Goal: Task Accomplishment & Management: Manage account settings

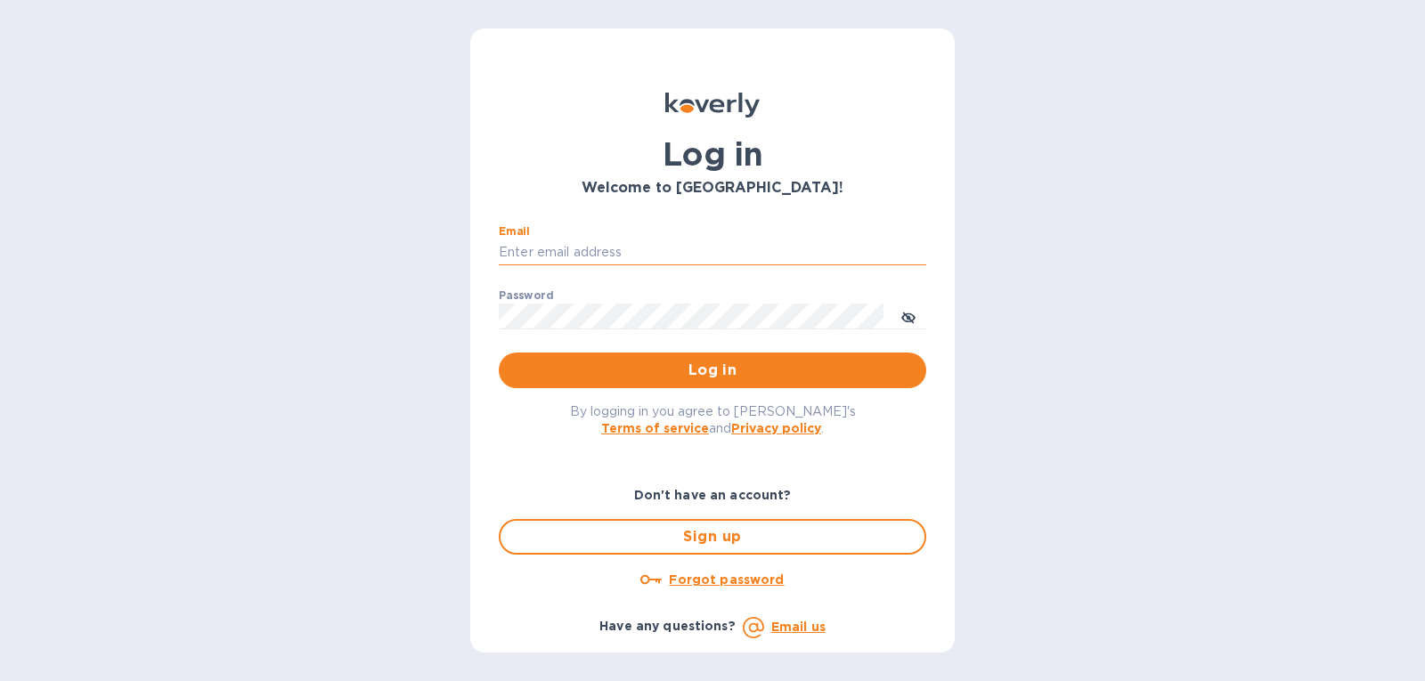
drag, startPoint x: 0, startPoint y: 0, endPoint x: 571, endPoint y: 251, distance: 623.8
click at [571, 251] on input "Email" at bounding box center [713, 253] width 428 height 27
type input "[PERSON_NAME][EMAIL_ADDRESS][DOMAIN_NAME]"
click at [616, 295] on div "Password ​" at bounding box center [713, 322] width 428 height 64
click at [614, 299] on div "Password ​" at bounding box center [713, 322] width 428 height 64
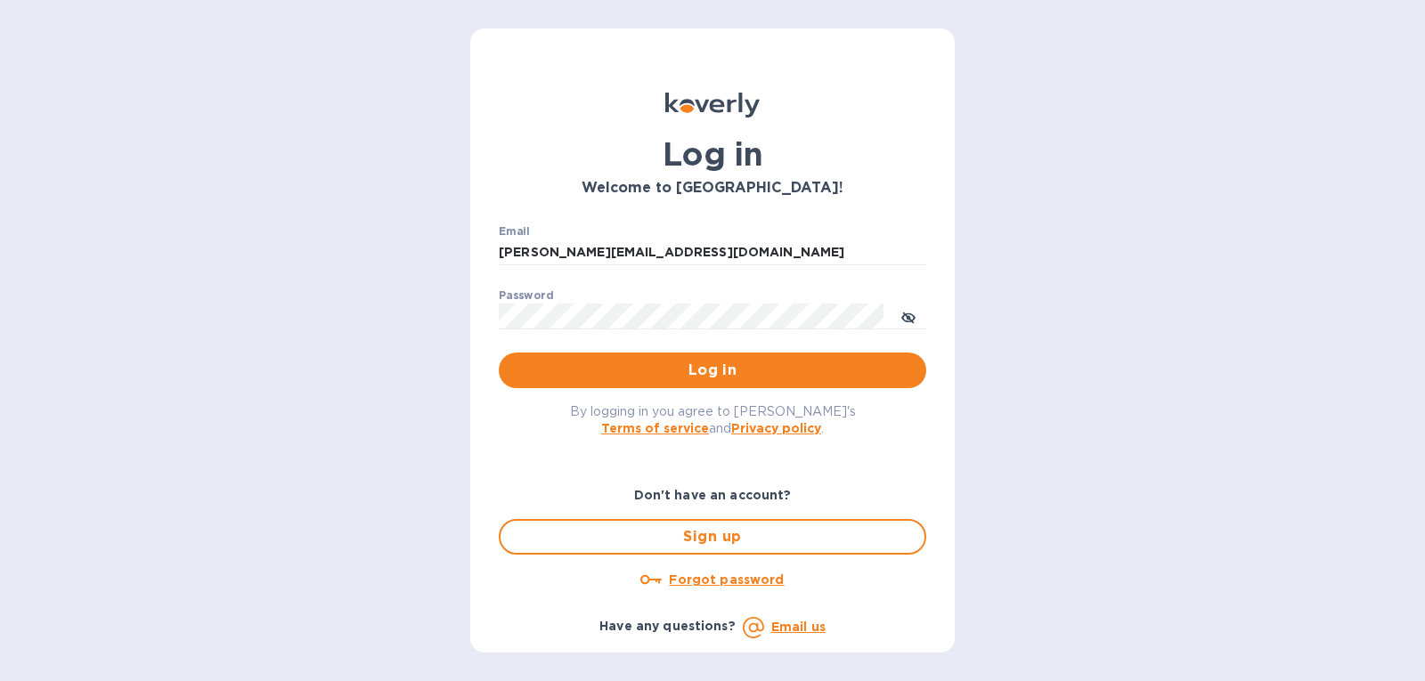
click at [614, 299] on div "Password ​" at bounding box center [713, 322] width 428 height 64
click at [763, 356] on button "Log in" at bounding box center [713, 371] width 428 height 36
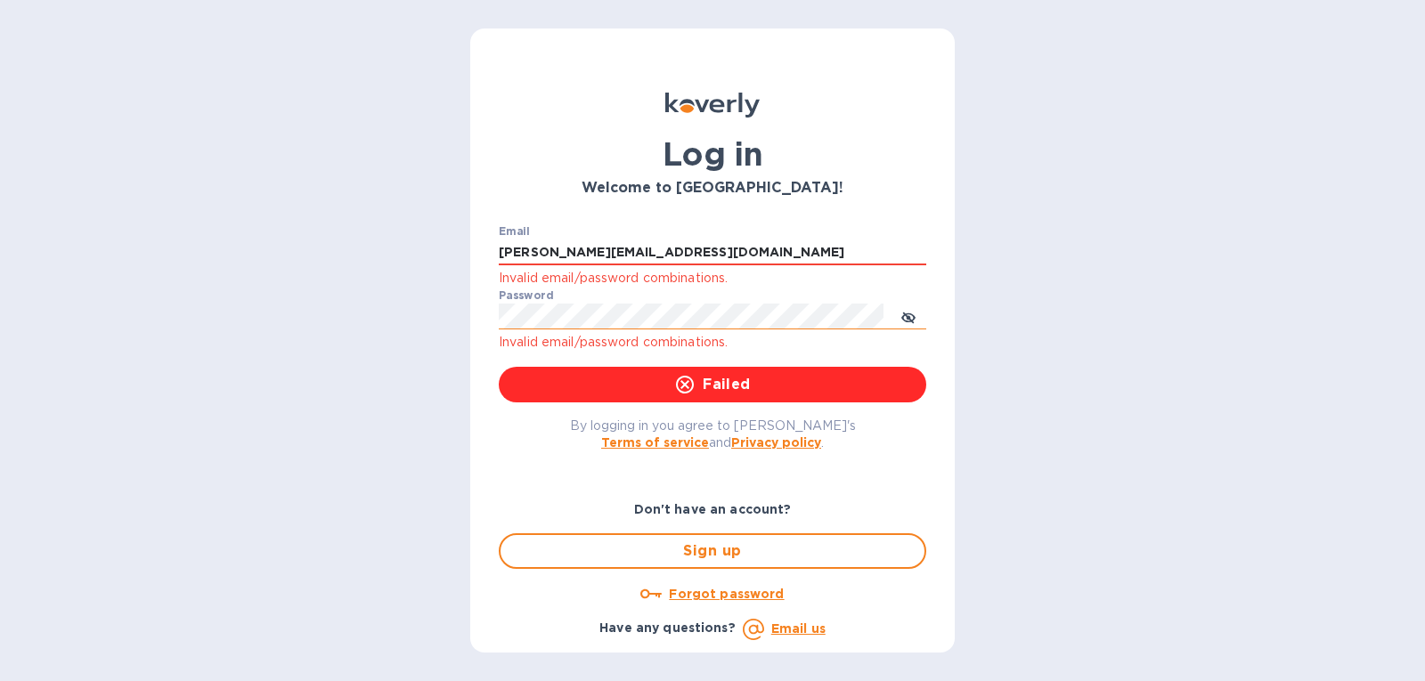
click at [898, 310] on button "toggle password visibility" at bounding box center [909, 316] width 36 height 36
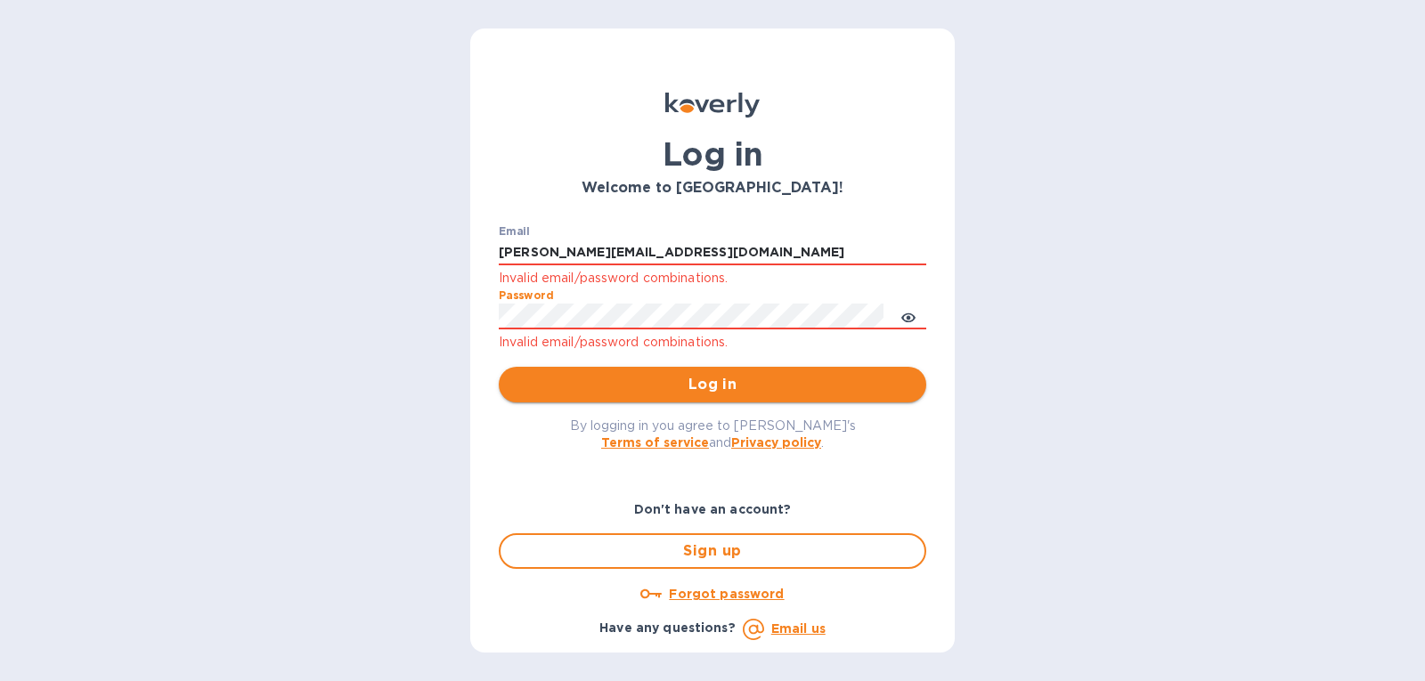
click at [843, 388] on span "Log in" at bounding box center [712, 384] width 399 height 21
click at [744, 591] on u "Forgot password" at bounding box center [726, 594] width 115 height 14
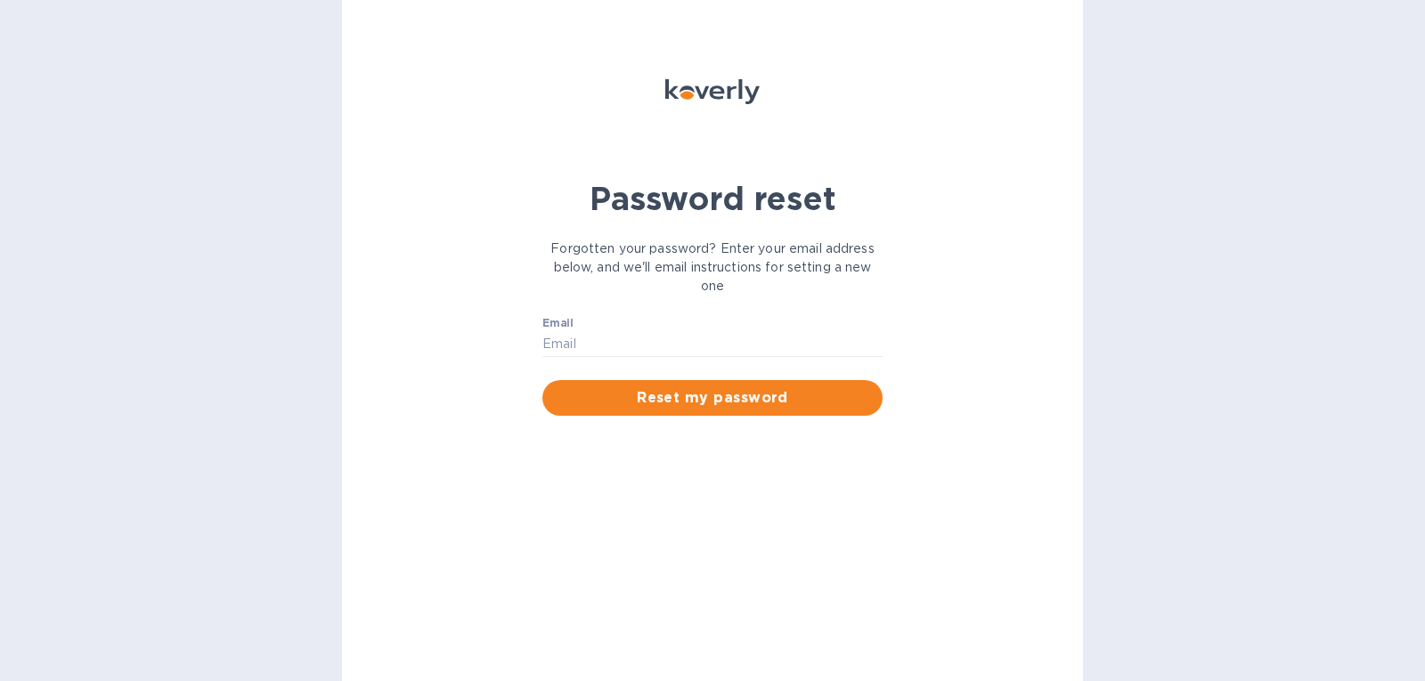
click at [713, 309] on div "Email ​ Reset my password" at bounding box center [713, 366] width 362 height 121
click at [706, 347] on input "Email" at bounding box center [713, 344] width 340 height 27
type input "[PERSON_NAME][EMAIL_ADDRESS][DOMAIN_NAME]"
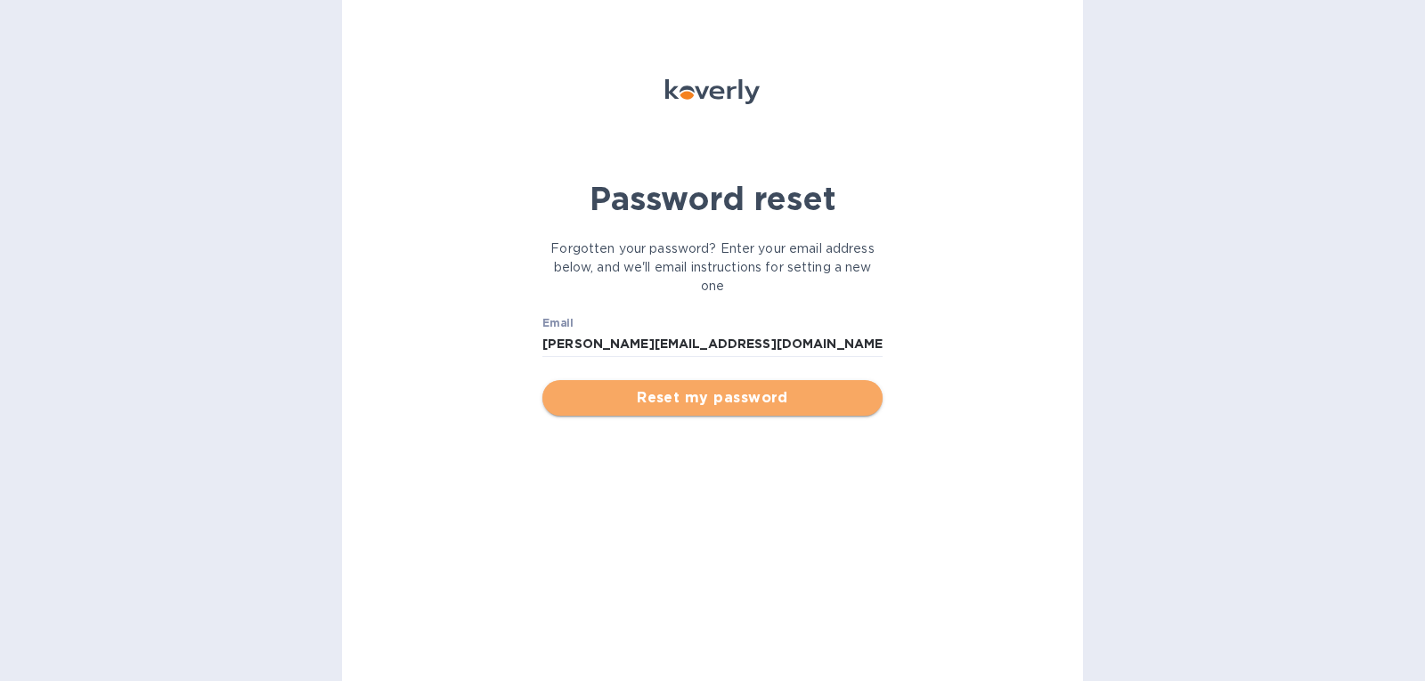
click at [692, 389] on span "Reset my password" at bounding box center [713, 398] width 312 height 21
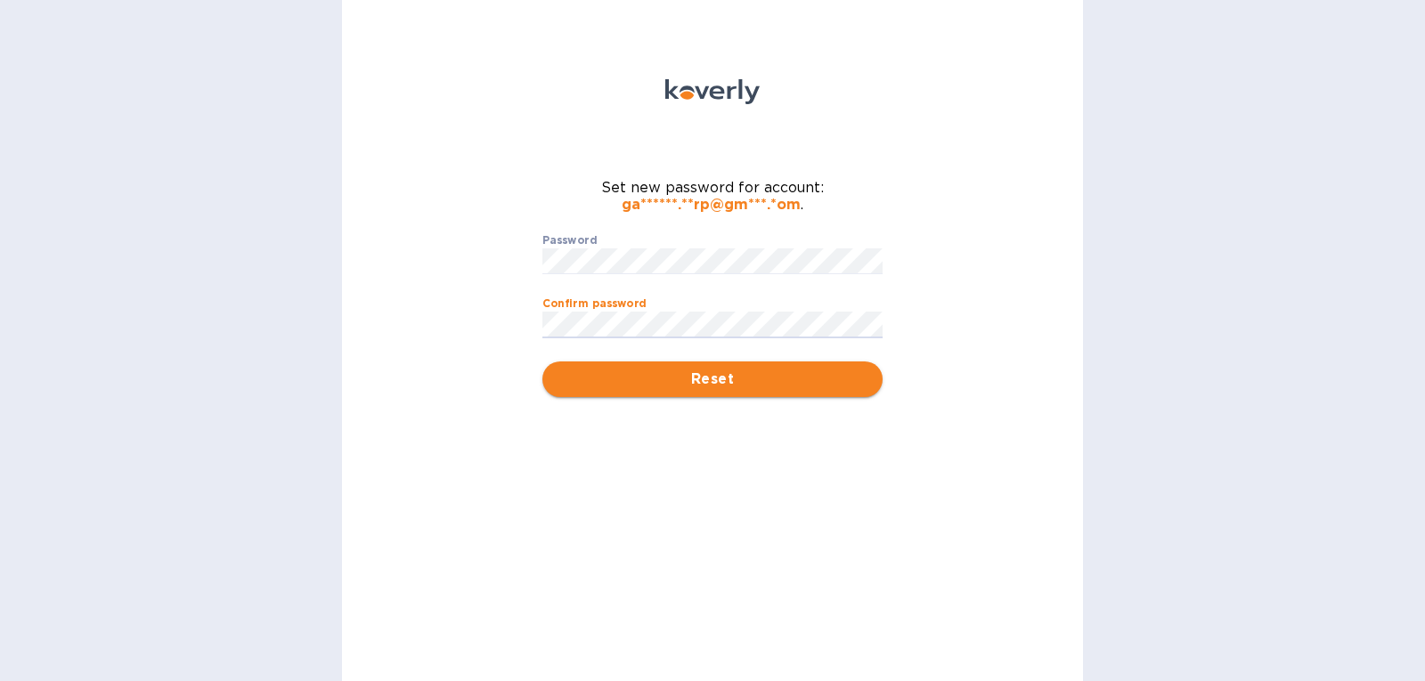
click at [725, 380] on span "Reset" at bounding box center [713, 379] width 312 height 21
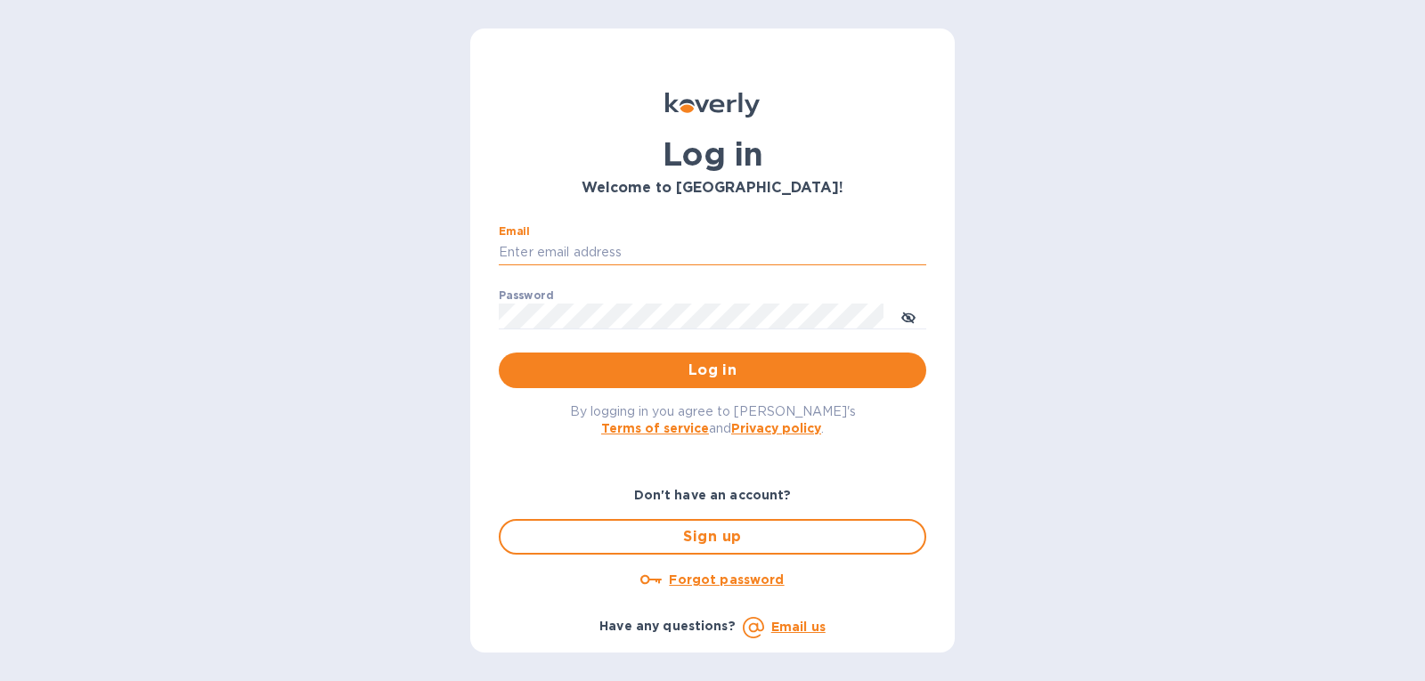
click at [613, 257] on input "Email" at bounding box center [713, 253] width 428 height 27
type input "[PERSON_NAME][EMAIL_ADDRESS][DOMAIN_NAME]"
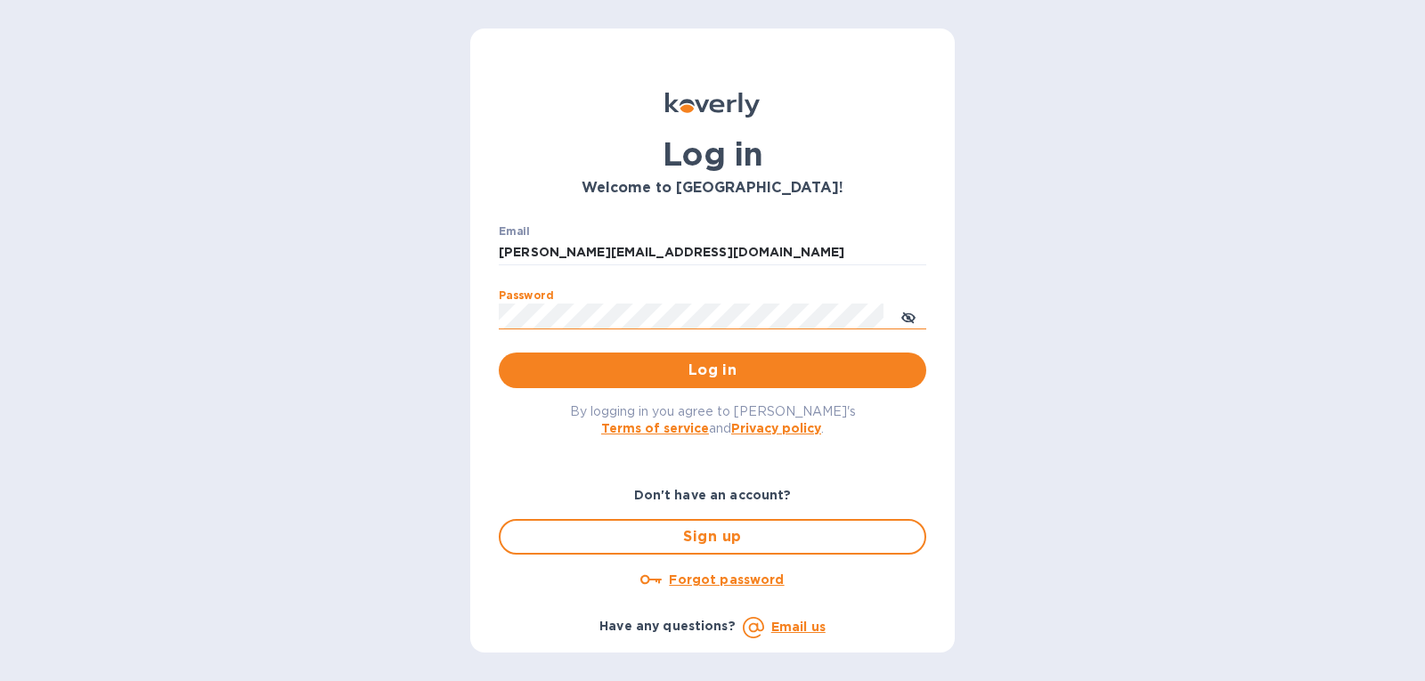
click at [907, 306] on span "toggle password visibility" at bounding box center [908, 317] width 14 height 26
click at [828, 382] on button "Log in" at bounding box center [713, 371] width 428 height 36
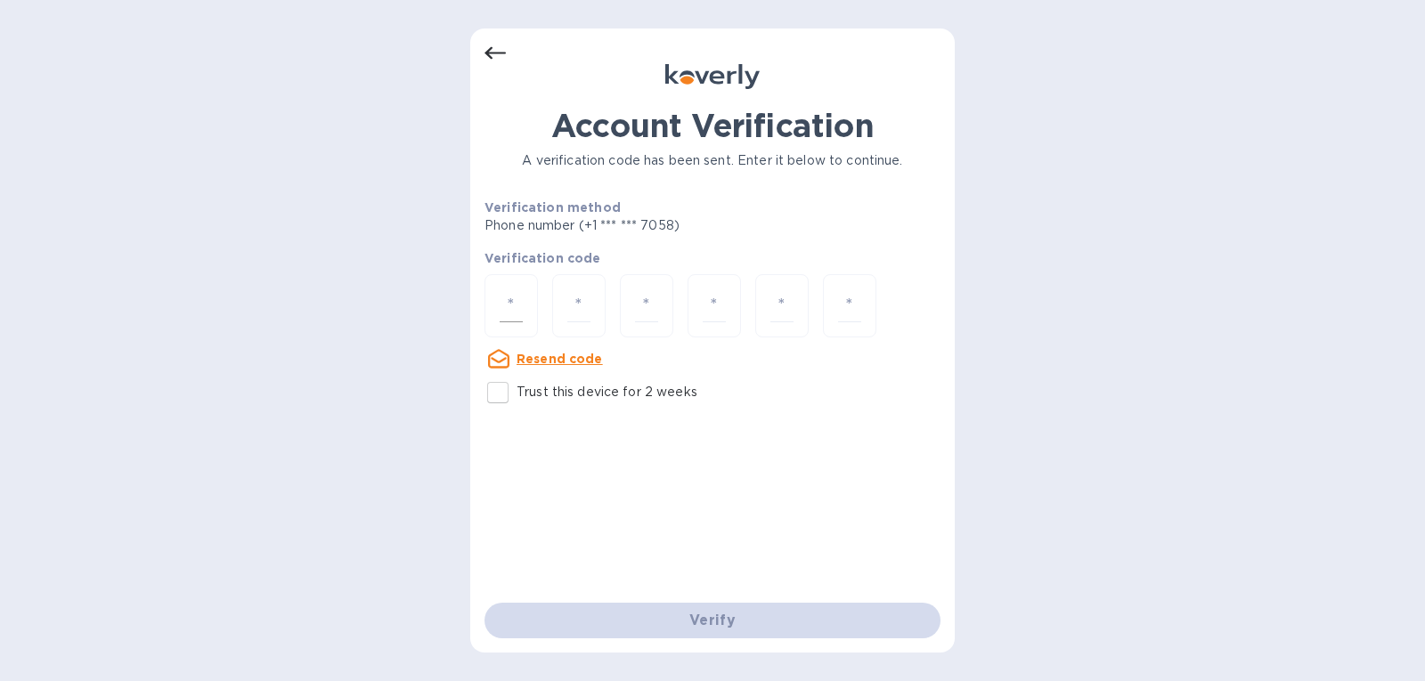
click at [510, 304] on input "number" at bounding box center [511, 306] width 23 height 33
type input "9"
type input "5"
type input "1"
type input "9"
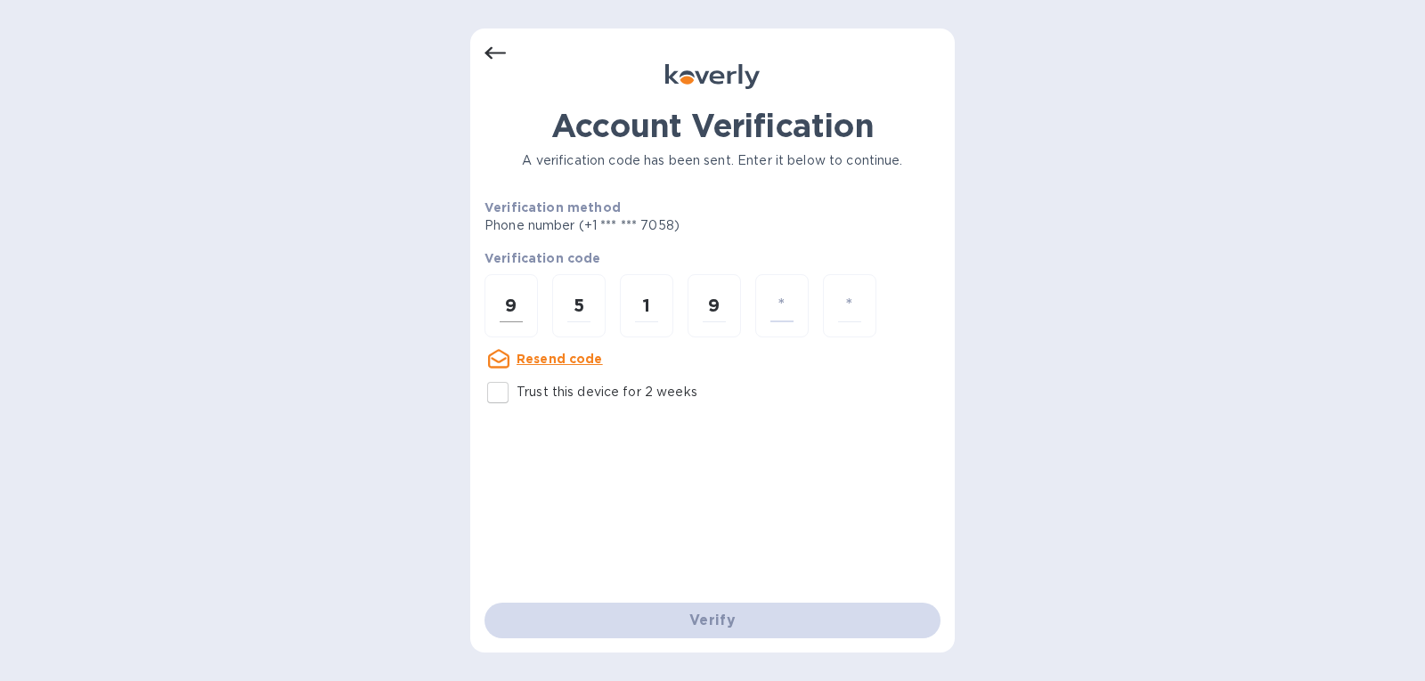
type input "7"
type input "6"
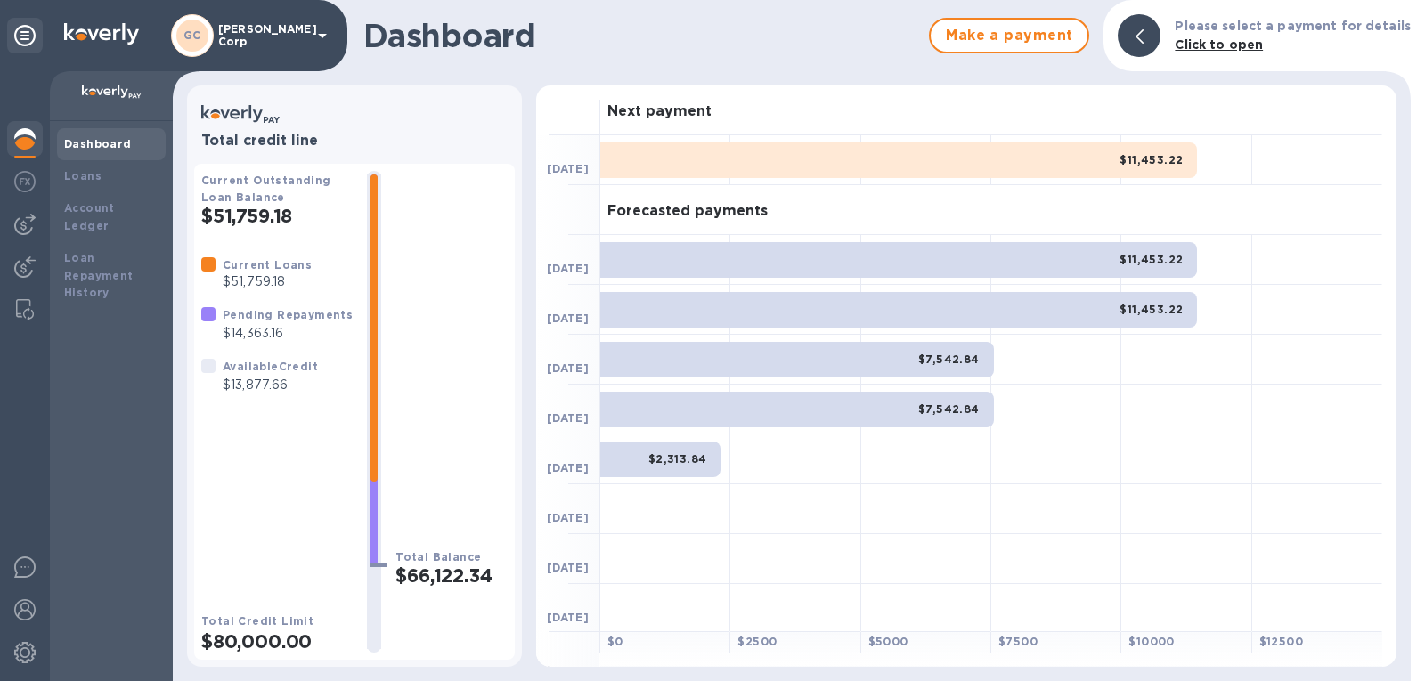
click at [340, 365] on div "Current Loans $51,759.18 Pending Repayments $14,363.16 Available Credit $13,877…" at bounding box center [277, 325] width 166 height 153
